Goal: Entertainment & Leisure: Consume media (video, audio)

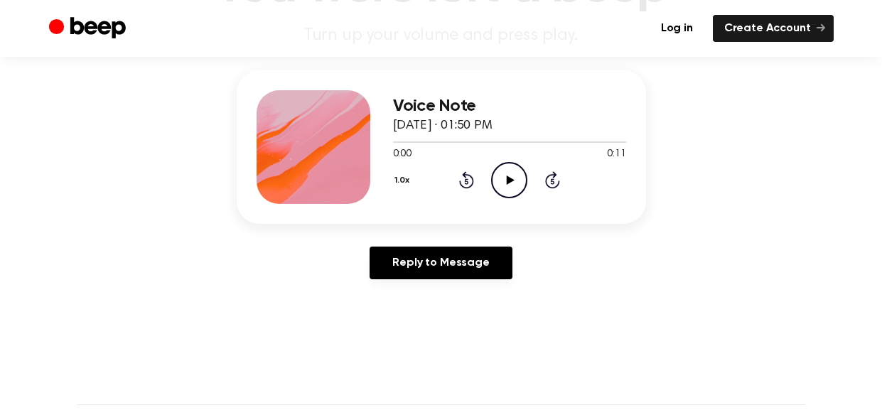
scroll to position [149, 0]
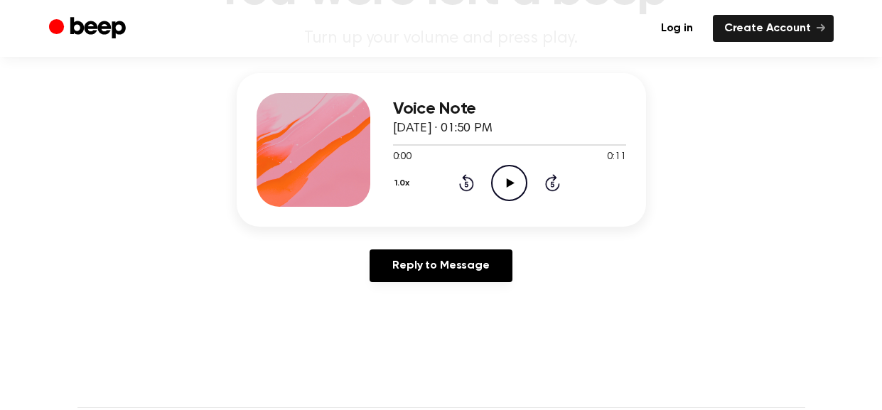
click at [507, 182] on icon at bounding box center [511, 182] width 8 height 9
click at [469, 187] on icon "Rewind 5 seconds" at bounding box center [466, 182] width 16 height 18
click at [470, 183] on icon "Rewind 5 seconds" at bounding box center [466, 182] width 16 height 18
click at [471, 193] on div "1.0x Rewind 5 seconds Play Audio Skip 5 seconds" at bounding box center [509, 183] width 233 height 36
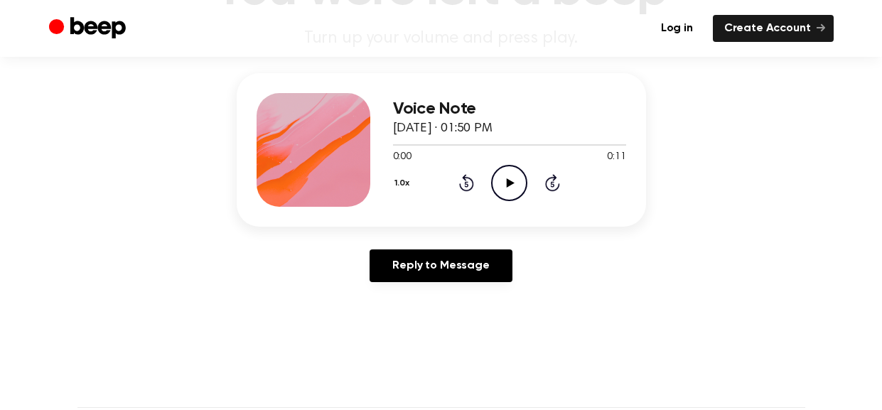
click at [517, 188] on icon "Play Audio" at bounding box center [509, 183] width 36 height 36
click at [517, 188] on icon "Pause Audio" at bounding box center [509, 183] width 36 height 36
click at [463, 180] on icon "Rewind 5 seconds" at bounding box center [466, 182] width 16 height 18
click at [825, 203] on div "Voice Note August 14, 2022 · 01:50 PM 0:00 0:11 Your browser does not support t…" at bounding box center [441, 183] width 848 height 220
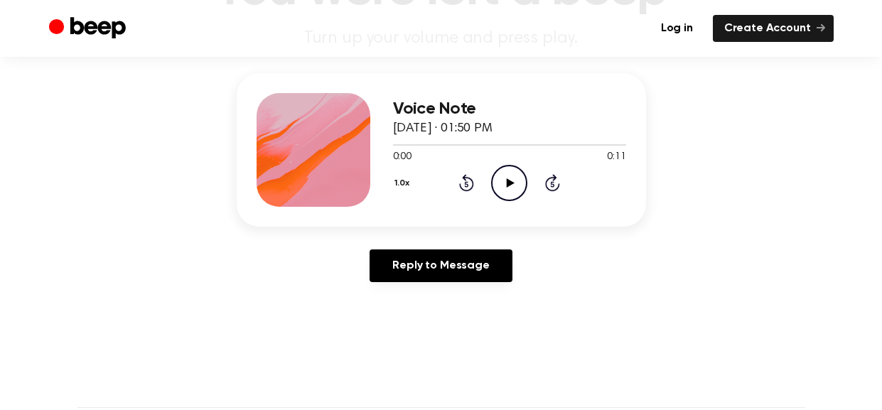
click at [503, 186] on icon "Play Audio" at bounding box center [509, 183] width 36 height 36
click at [405, 186] on button "1.0x" at bounding box center [404, 183] width 22 height 24
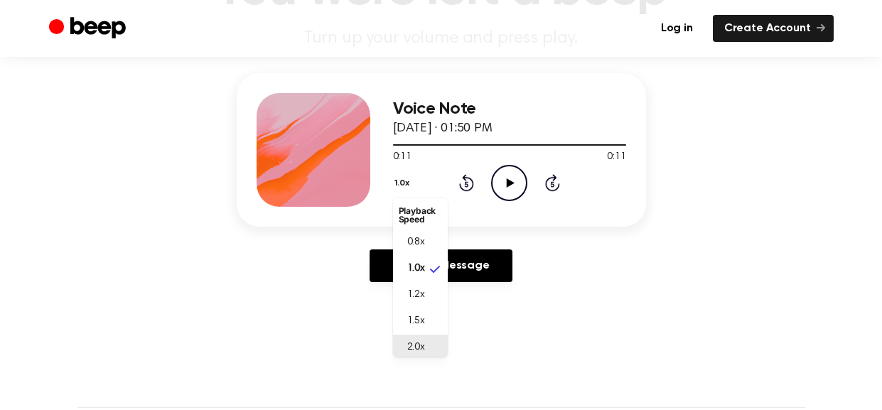
click at [417, 351] on li "2.0x" at bounding box center [420, 348] width 55 height 26
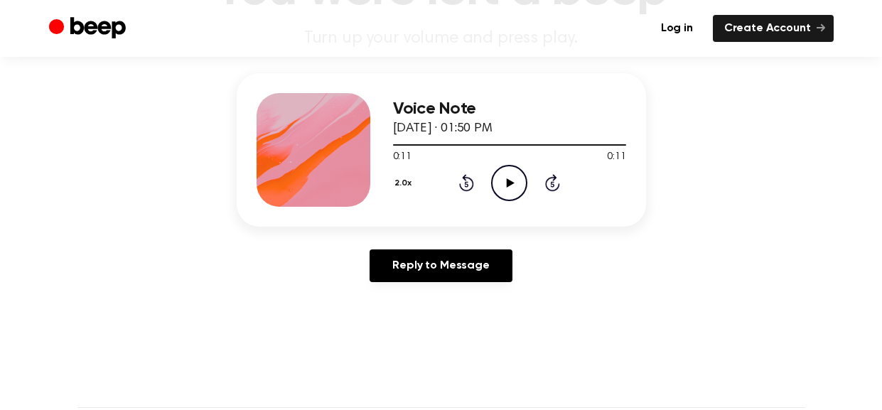
click at [787, 225] on div "Voice Note August 14, 2022 · 01:50 PM 0:11 0:11 Your browser does not support t…" at bounding box center [441, 183] width 848 height 220
click at [505, 200] on div "Voice Note August 14, 2022 · 01:50 PM 0:11 0:11 Your browser does not support t…" at bounding box center [509, 150] width 233 height 114
click at [505, 180] on icon "Play Audio" at bounding box center [509, 183] width 36 height 36
click at [515, 184] on icon "Play Audio" at bounding box center [509, 183] width 36 height 36
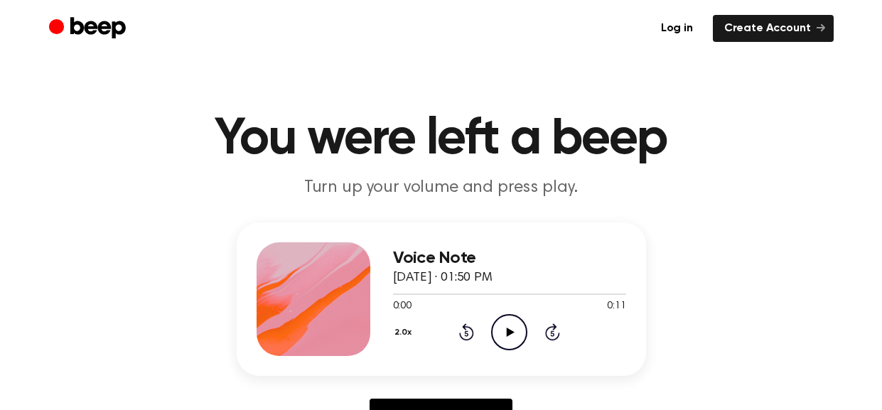
click at [409, 333] on button "2.0x" at bounding box center [405, 333] width 24 height 24
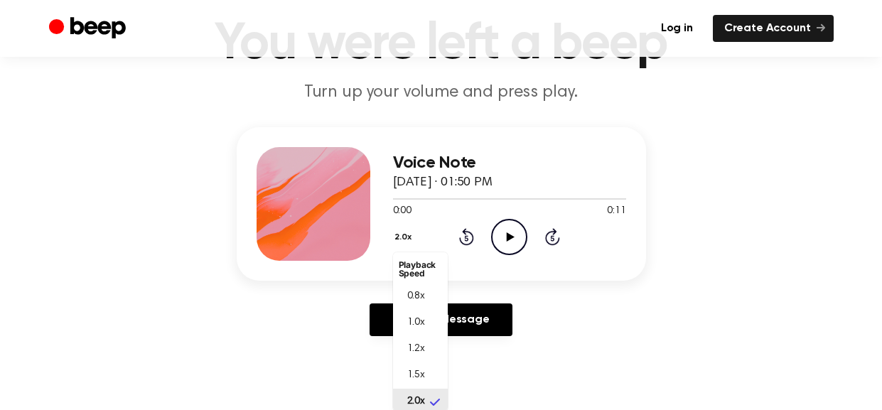
scroll to position [3, 0]
click at [414, 292] on span "0.8x" at bounding box center [416, 293] width 18 height 15
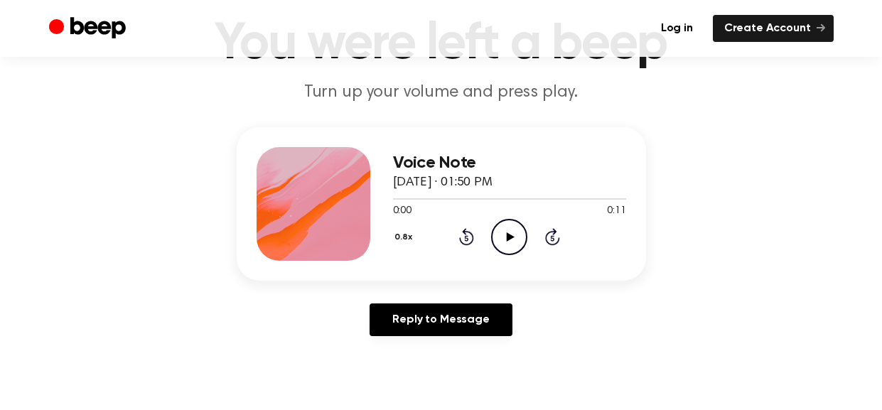
click at [508, 242] on icon "Play Audio" at bounding box center [509, 237] width 36 height 36
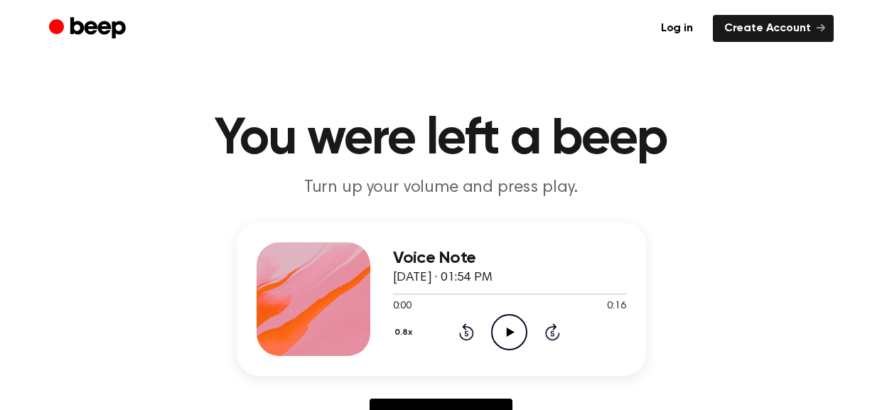
click at [399, 316] on div "0.8x Rewind 5 seconds Play Audio Skip 5 seconds" at bounding box center [509, 332] width 233 height 36
click at [401, 326] on button "0.8x" at bounding box center [405, 333] width 25 height 24
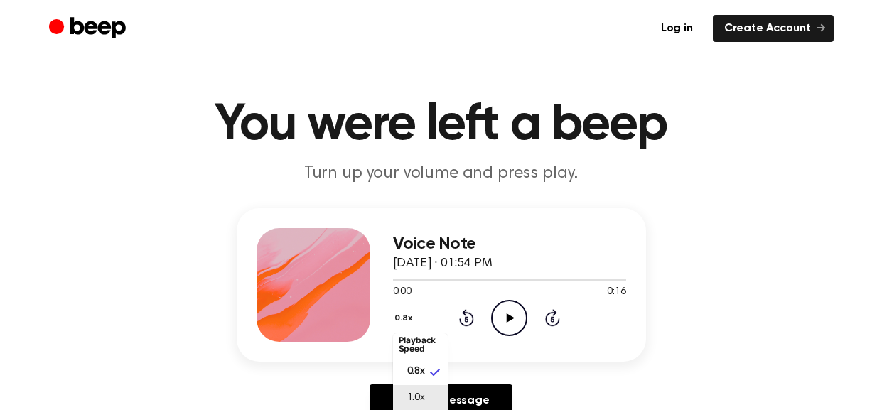
click at [424, 405] on li "1.0x" at bounding box center [420, 398] width 55 height 26
click at [500, 318] on icon "Play Audio" at bounding box center [509, 318] width 36 height 36
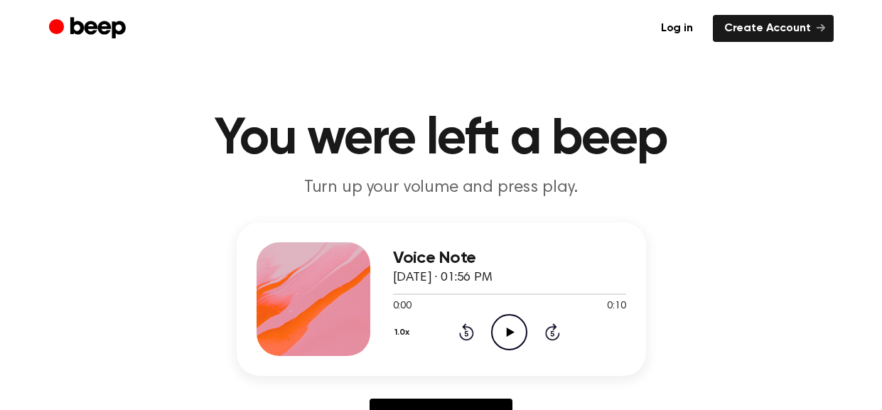
click at [510, 319] on icon "Play Audio" at bounding box center [509, 332] width 36 height 36
click at [565, 311] on div "0:10 0:10" at bounding box center [509, 306] width 233 height 15
click at [504, 320] on icon "Play Audio" at bounding box center [509, 332] width 36 height 36
click at [517, 322] on icon "Play Audio" at bounding box center [509, 332] width 36 height 36
click at [518, 323] on icon "Pause Audio" at bounding box center [509, 332] width 36 height 36
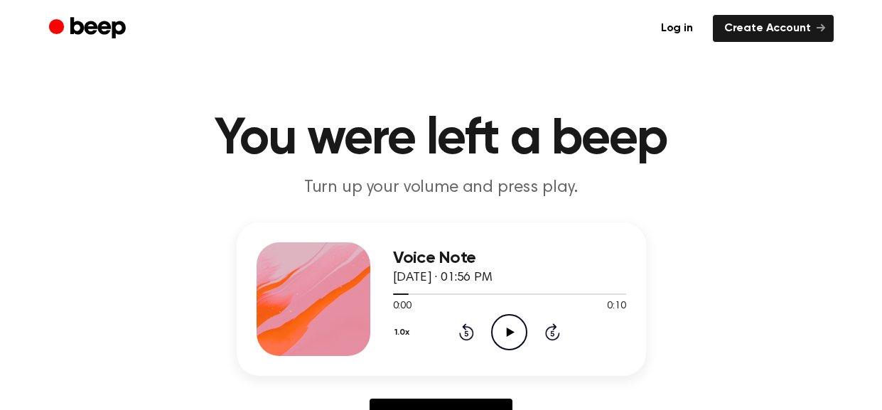
click at [510, 315] on circle at bounding box center [509, 332] width 35 height 35
click at [464, 334] on icon "Rewind 5 seconds" at bounding box center [466, 332] width 16 height 18
click at [462, 334] on icon "Rewind 5 seconds" at bounding box center [466, 332] width 16 height 18
click at [463, 333] on icon "Rewind 5 seconds" at bounding box center [466, 332] width 16 height 18
click at [465, 333] on icon "Rewind 5 seconds" at bounding box center [466, 332] width 16 height 18
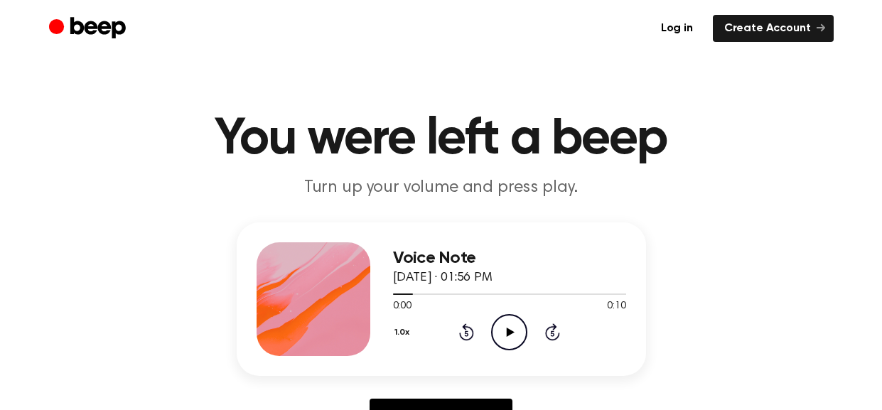
click at [519, 326] on icon "Play Audio" at bounding box center [509, 332] width 36 height 36
click at [520, 326] on icon "Play Audio" at bounding box center [509, 332] width 36 height 36
click at [524, 328] on icon "Play Audio" at bounding box center [509, 332] width 36 height 36
click at [501, 338] on icon "Play Audio" at bounding box center [509, 332] width 36 height 36
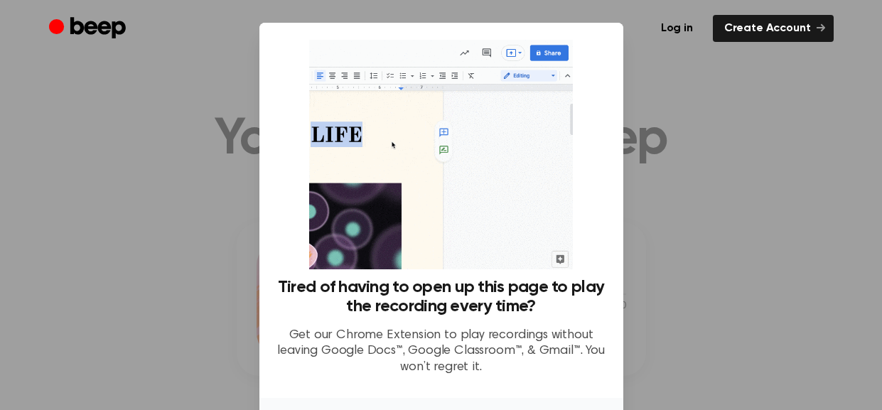
click at [811, 95] on div at bounding box center [441, 205] width 882 height 410
click at [813, 88] on div at bounding box center [441, 205] width 882 height 410
click at [808, 114] on div at bounding box center [441, 205] width 882 height 410
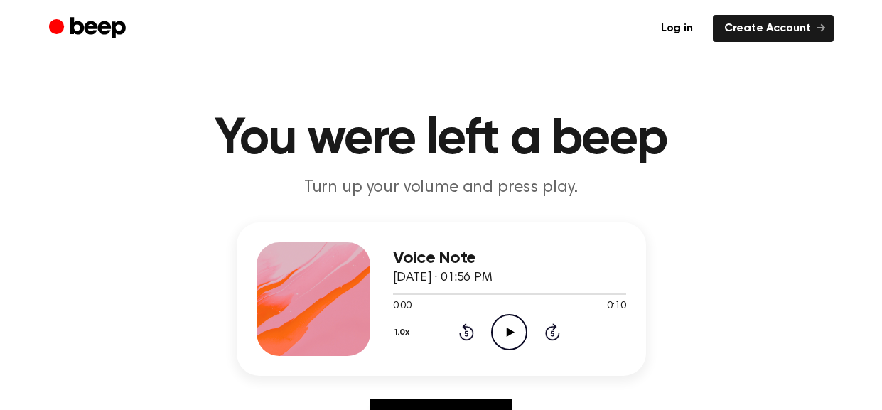
click at [500, 326] on icon "Play Audio" at bounding box center [509, 332] width 36 height 36
